Goal: Entertainment & Leisure: Consume media (video, audio)

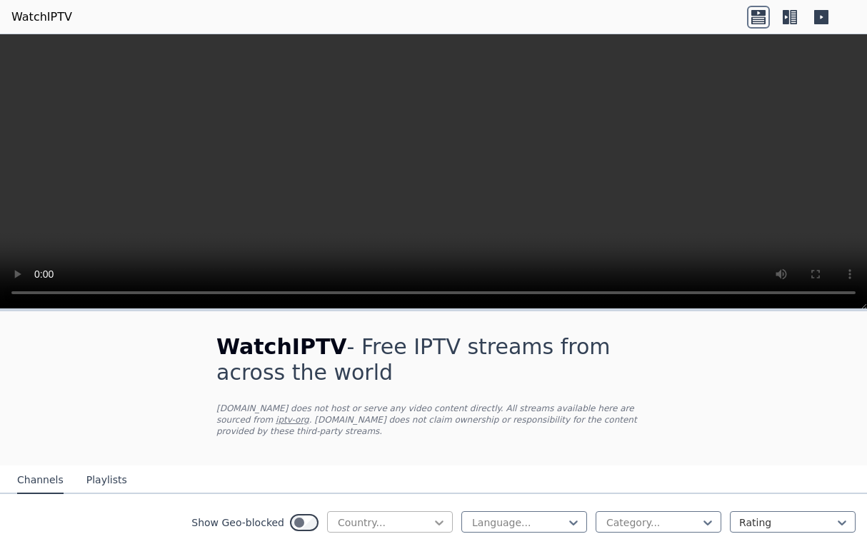
click at [432, 516] on icon at bounding box center [439, 523] width 14 height 14
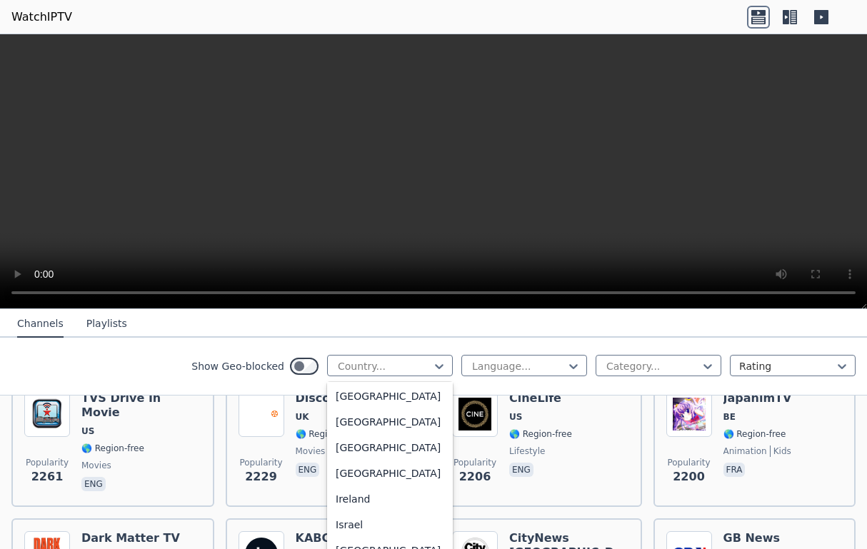
scroll to position [2296, 0]
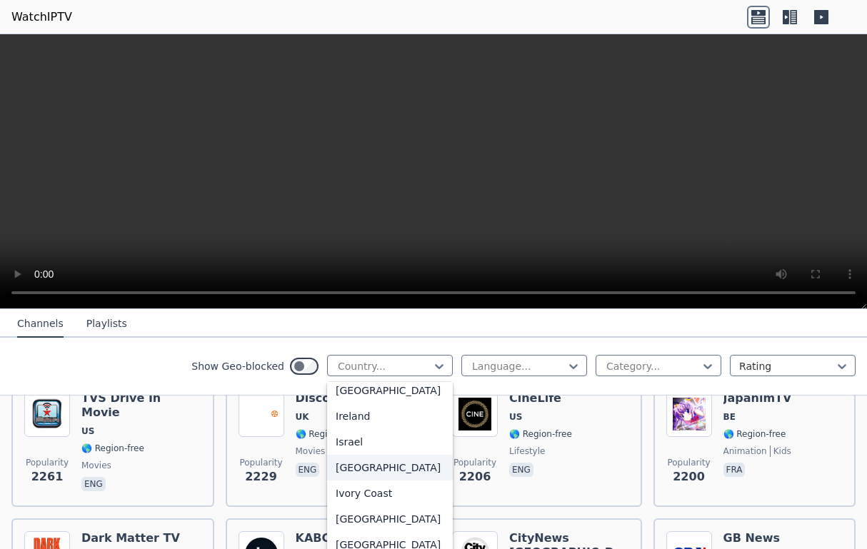
click at [338, 481] on div "[GEOGRAPHIC_DATA]" at bounding box center [390, 468] width 126 height 26
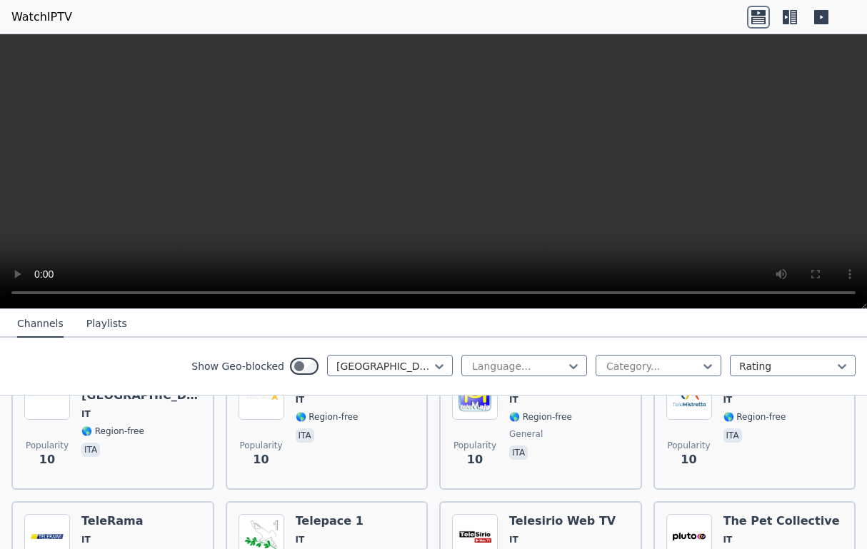
scroll to position [8213, 0]
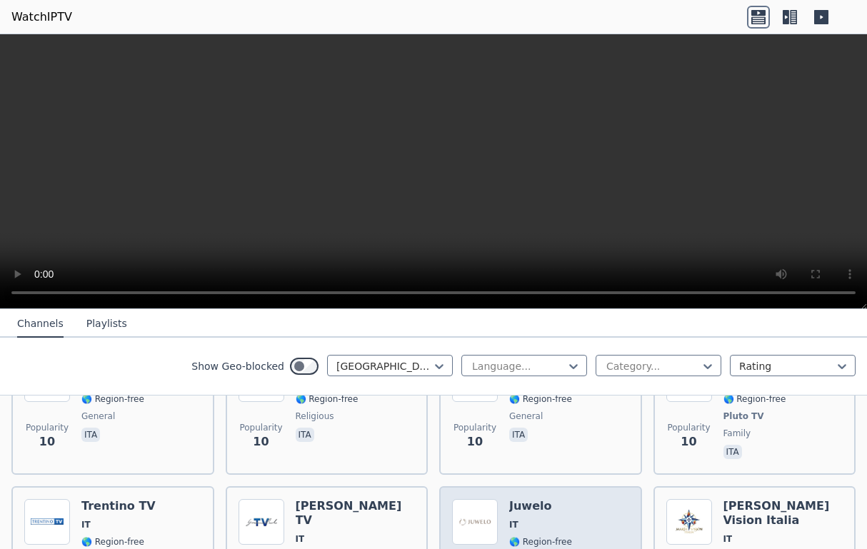
click at [487, 499] on img at bounding box center [475, 522] width 46 height 46
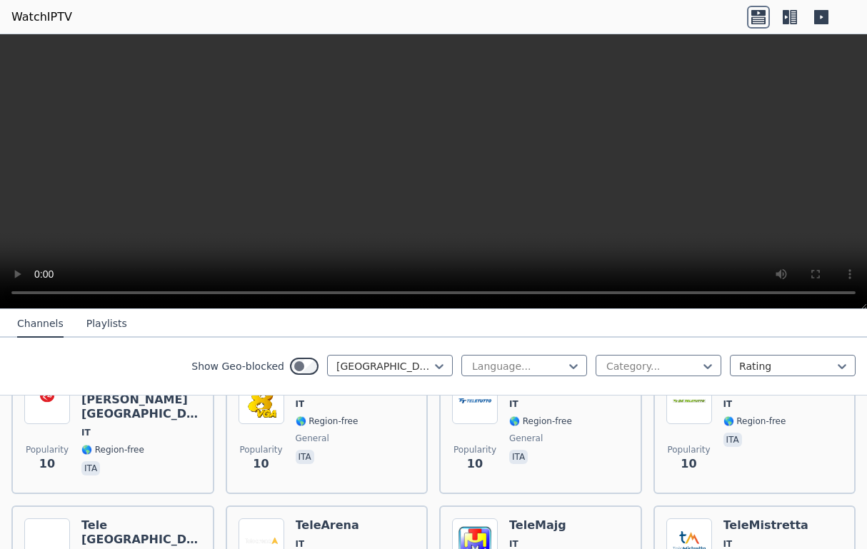
scroll to position [7824, 0]
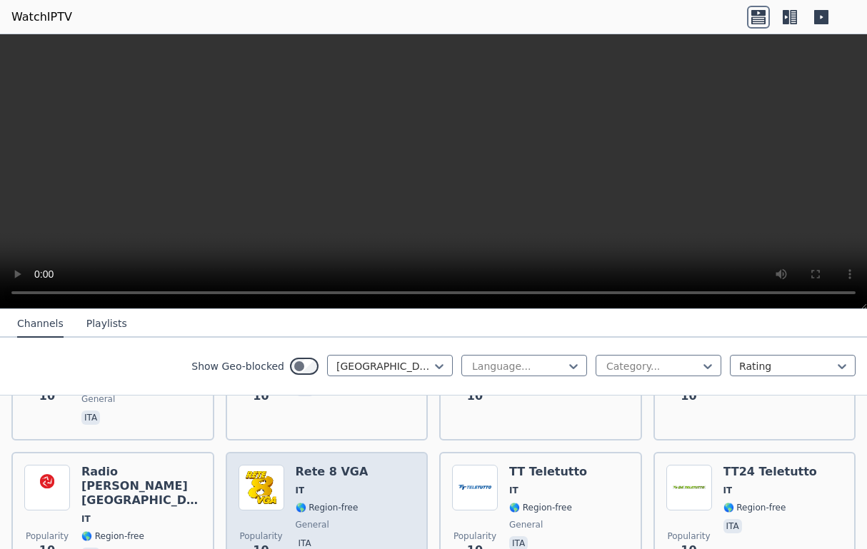
click at [329, 537] on span "ita" at bounding box center [332, 545] width 73 height 17
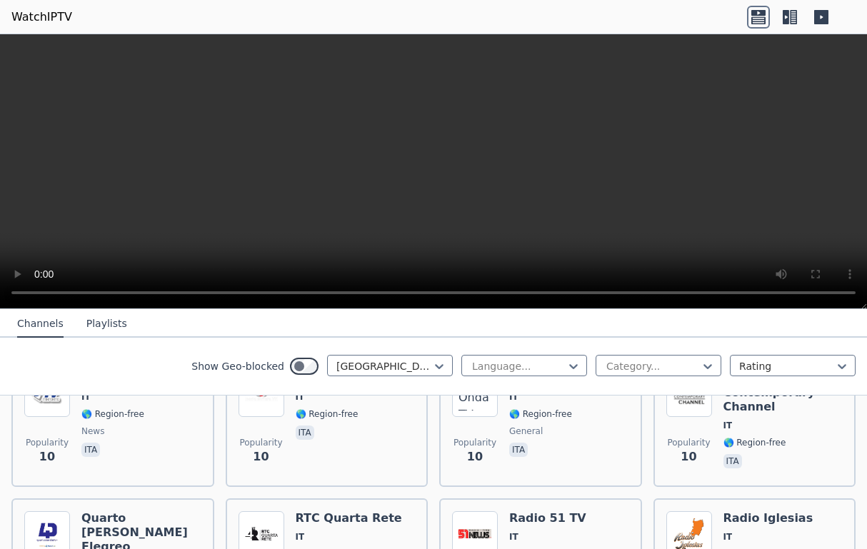
scroll to position [7594, 0]
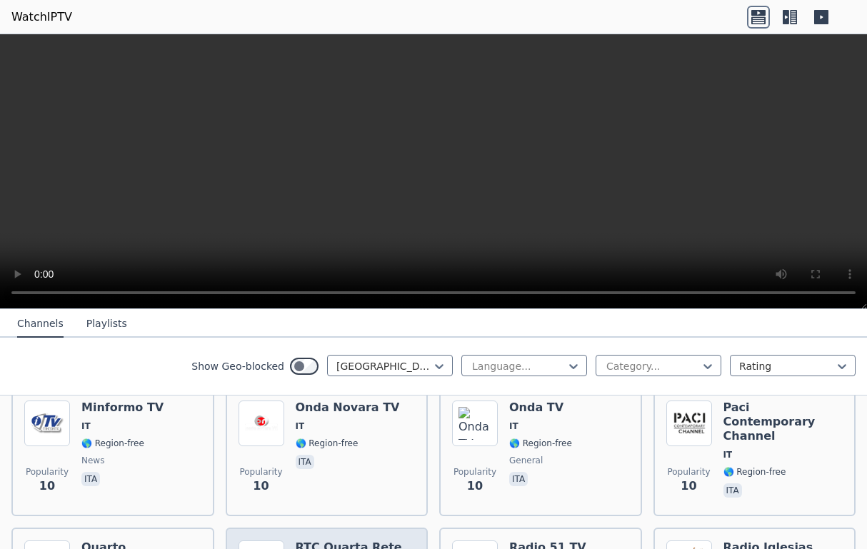
click at [333, 541] on h6 "RTC Quarta Rete" at bounding box center [349, 548] width 106 height 14
click at [334, 541] on h6 "RTC Quarta Rete" at bounding box center [349, 548] width 106 height 14
click at [758, 19] on icon at bounding box center [759, 19] width 14 height 7
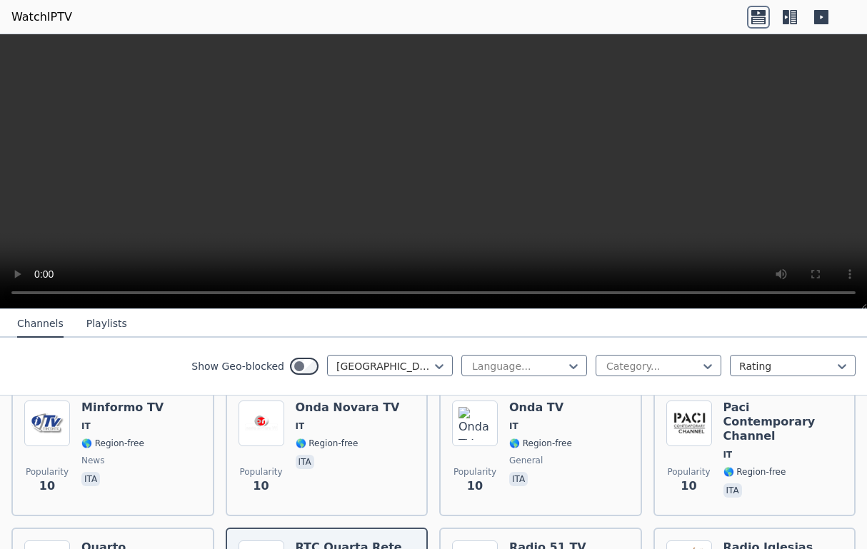
click at [787, 17] on icon at bounding box center [790, 17] width 23 height 23
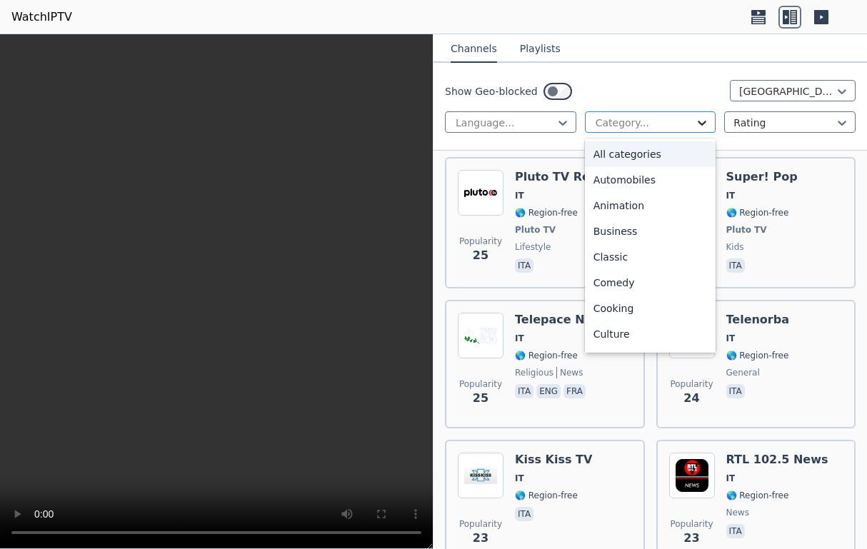
click at [697, 118] on icon at bounding box center [702, 123] width 14 height 14
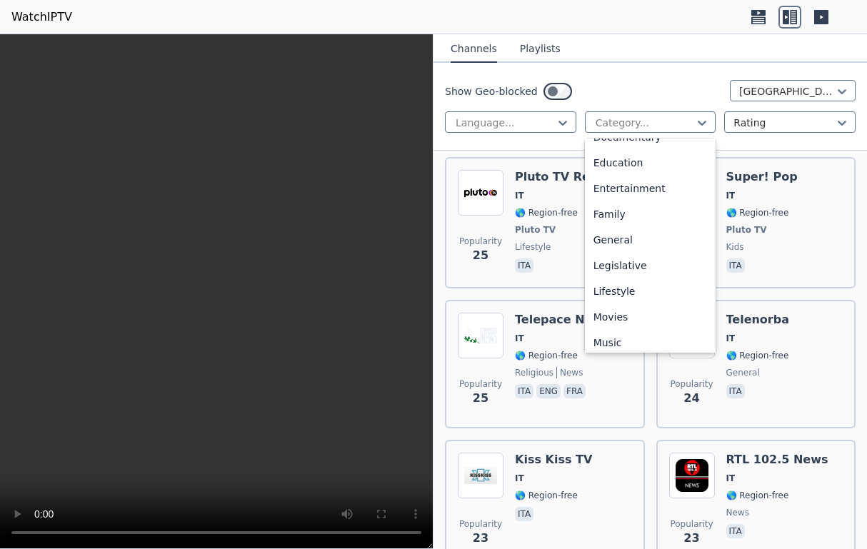
scroll to position [235, 0]
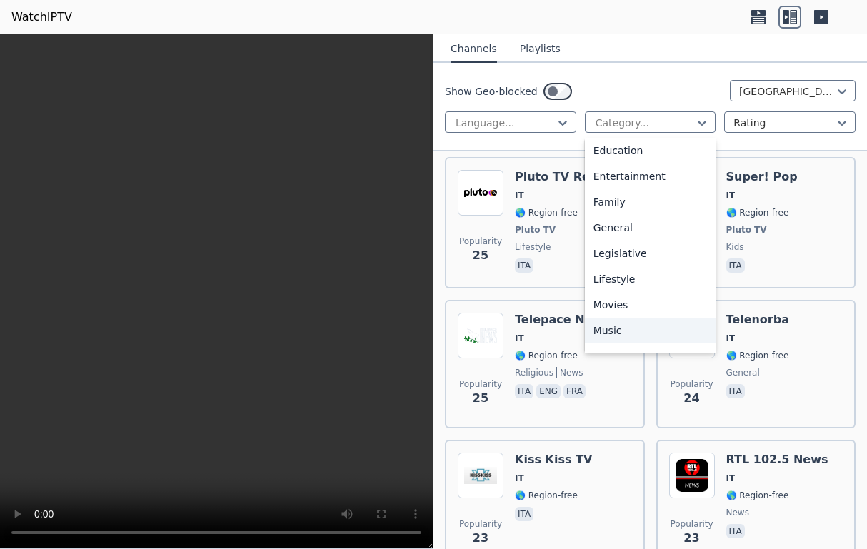
click at [607, 327] on div "Music" at bounding box center [650, 331] width 131 height 26
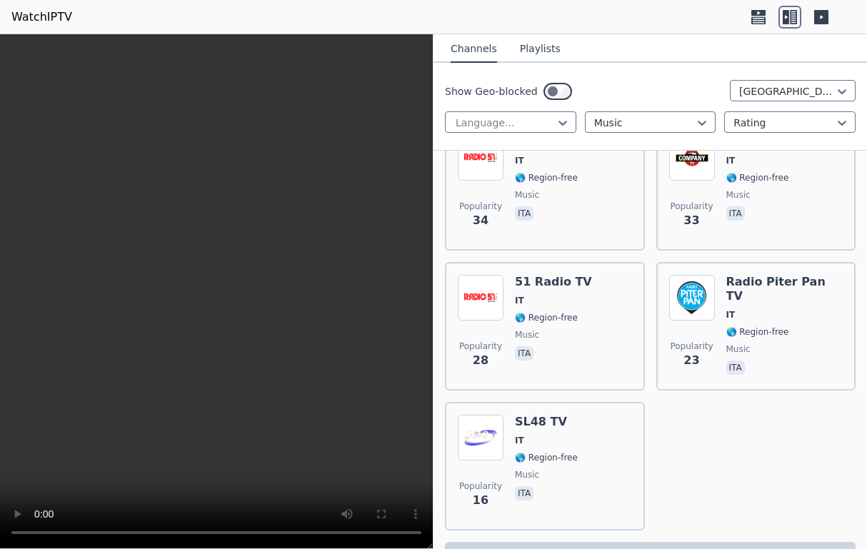
scroll to position [508, 0]
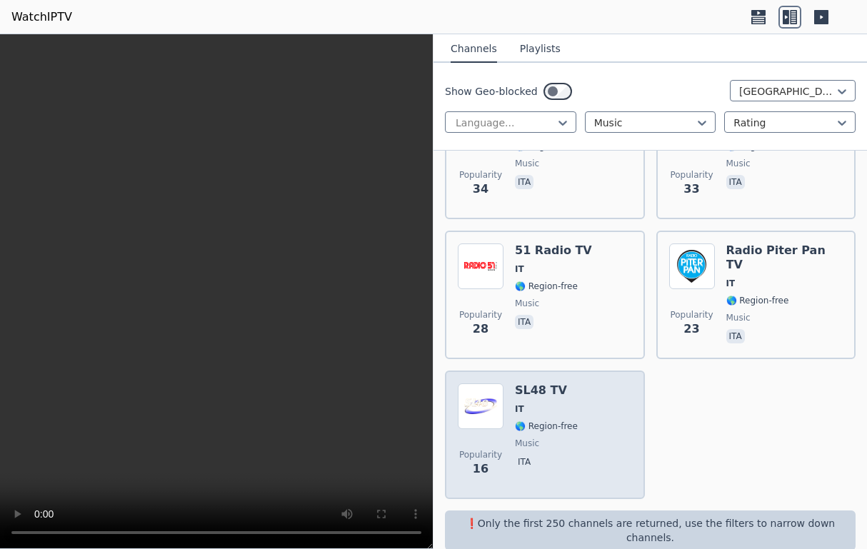
click at [543, 396] on h6 "SL48 TV" at bounding box center [546, 391] width 63 height 14
